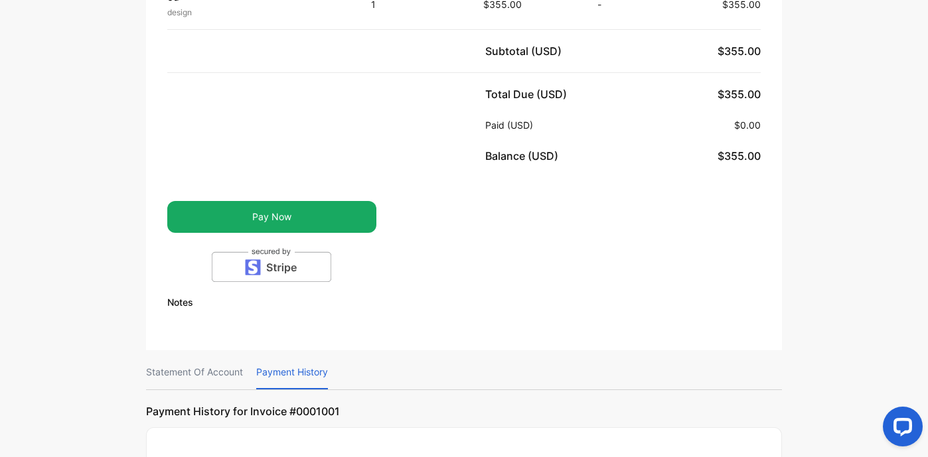
scroll to position [828, 0]
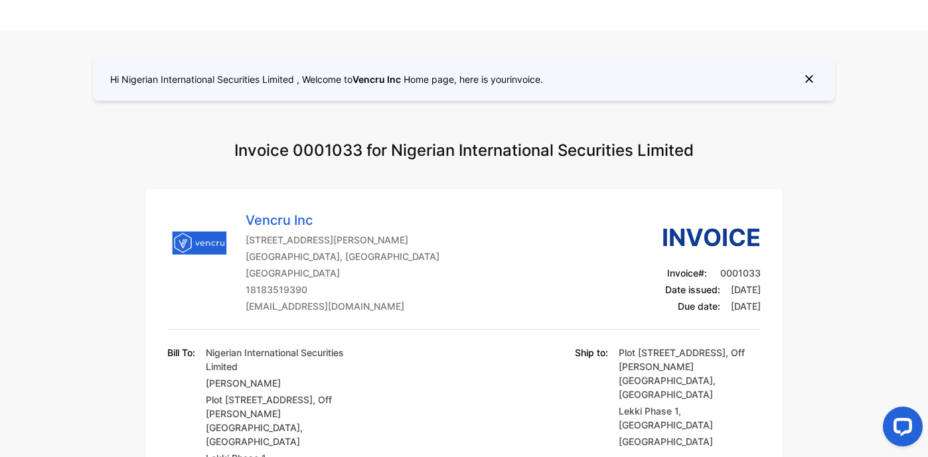
click at [447, 211] on div "Vencru Inc 246 Stewart Green SW , Canada, Unit #6043 Calgary , Alberta Canada 1…" at bounding box center [463, 269] width 593 height 119
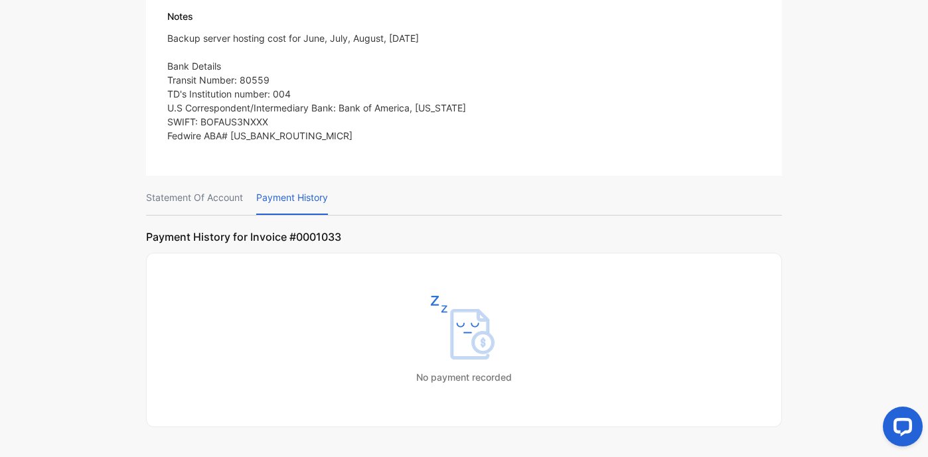
scroll to position [1034, 0]
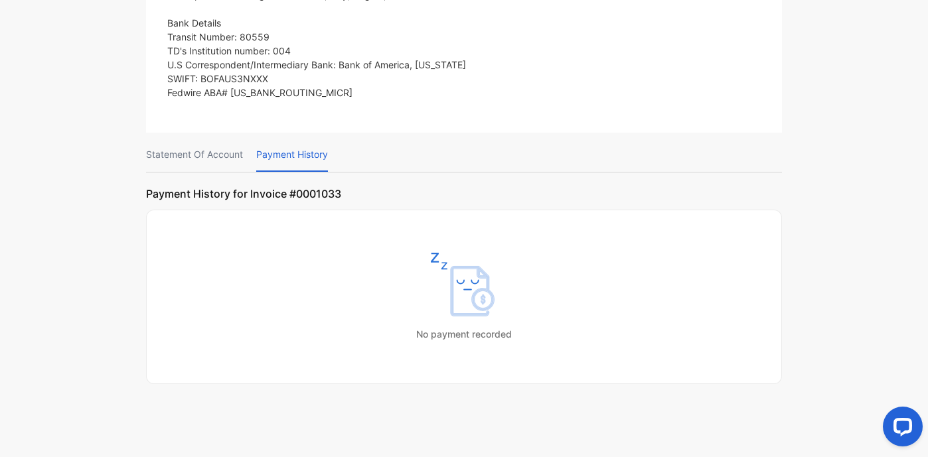
click at [213, 143] on p "Statement Of Account" at bounding box center [194, 155] width 97 height 34
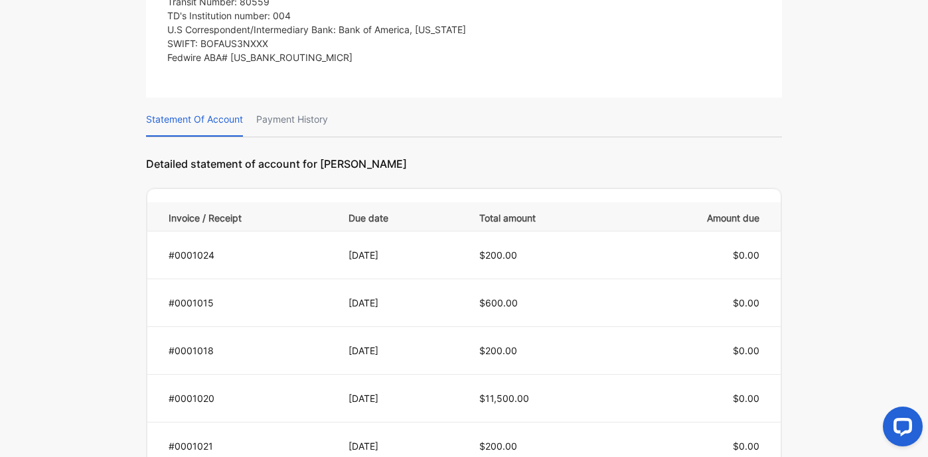
scroll to position [1068, 0]
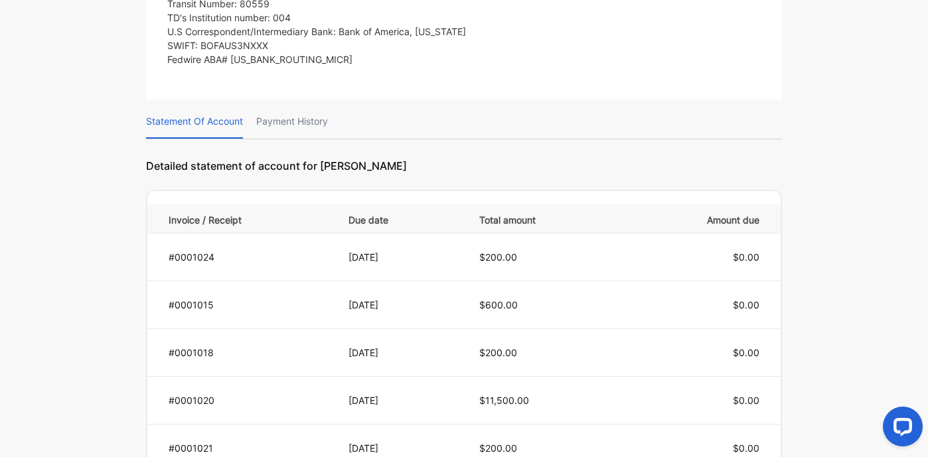
click at [337, 145] on p "Detailed statement of account for Kalu Okorie" at bounding box center [464, 159] width 636 height 29
click at [333, 118] on div "Statement Of Account Payment History" at bounding box center [464, 122] width 636 height 35
click at [324, 108] on p "Payment History" at bounding box center [292, 122] width 72 height 34
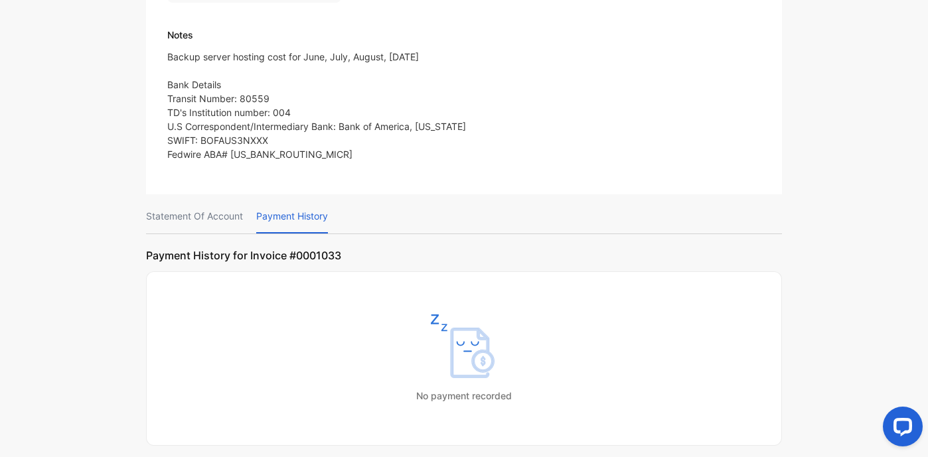
scroll to position [1099, 0]
